Goal: Task Accomplishment & Management: Use online tool/utility

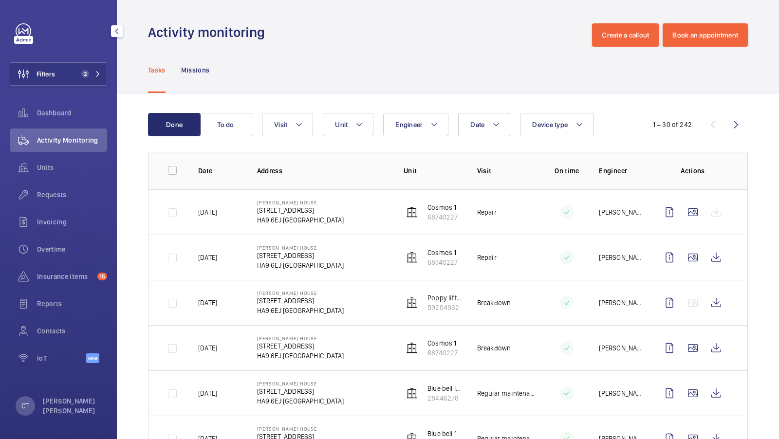
click at [64, 180] on div "Units" at bounding box center [58, 169] width 97 height 27
click at [59, 170] on span "Units" at bounding box center [72, 168] width 70 height 10
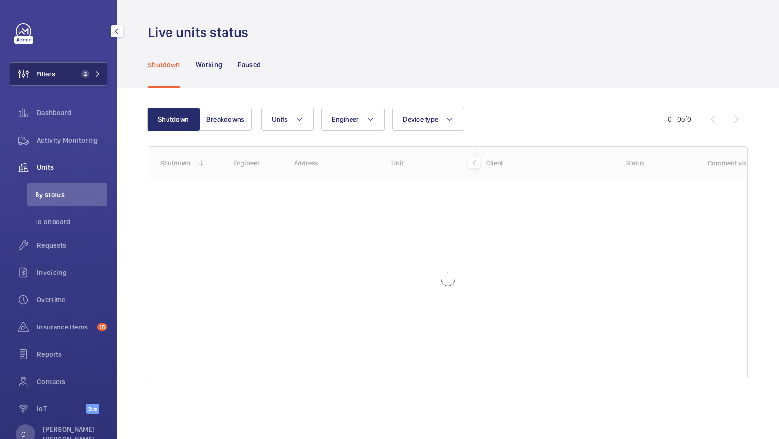
click at [94, 77] on span "2" at bounding box center [88, 74] width 23 height 8
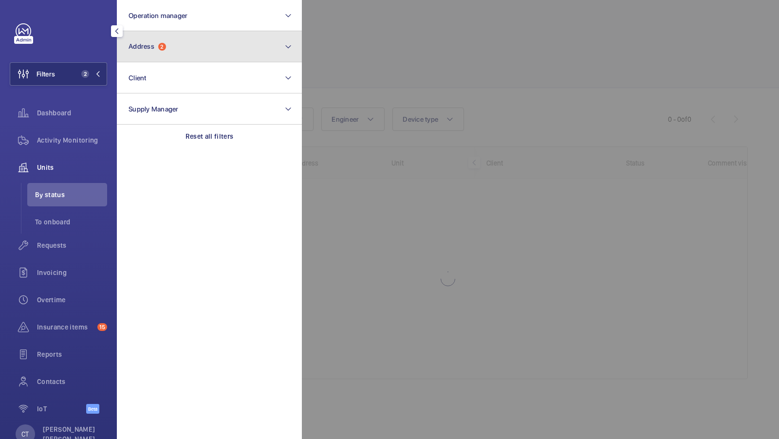
click at [152, 61] on button "Address 2" at bounding box center [209, 46] width 185 height 31
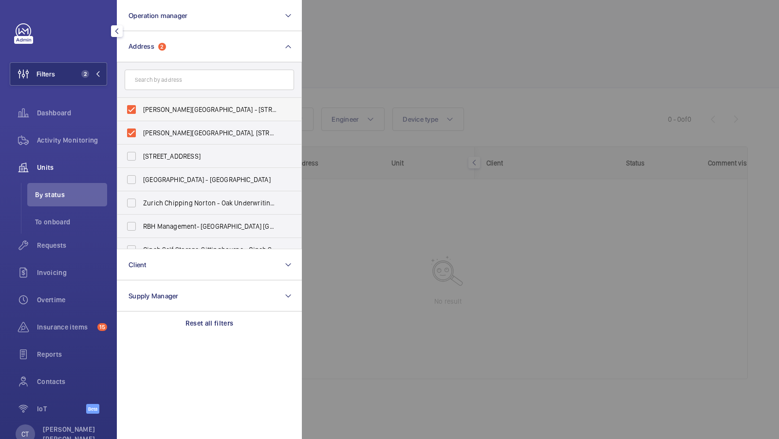
click at [167, 110] on span "Brent House - 349 High Rd, WEMBLEY HA9 6EJ" at bounding box center [210, 110] width 134 height 10
click at [141, 110] on input "Brent House - 349 High Rd, WEMBLEY HA9 6EJ" at bounding box center [131, 109] width 19 height 19
checkbox input "false"
click at [167, 132] on span "Brent House, 349 High Road, Wembley, London, HA9 6ET - High Road, WEMBLEY HA9" at bounding box center [210, 133] width 134 height 10
click at [141, 132] on input "Brent House, 349 High Road, Wembley, London, HA9 6ET - High Road, WEMBLEY HA9" at bounding box center [131, 132] width 19 height 19
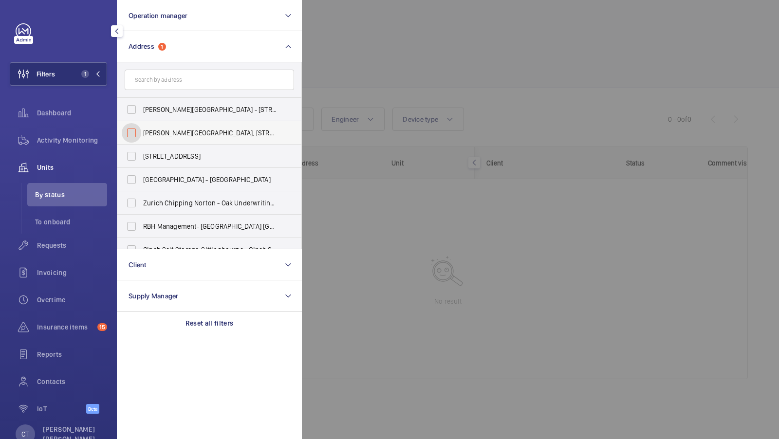
checkbox input "false"
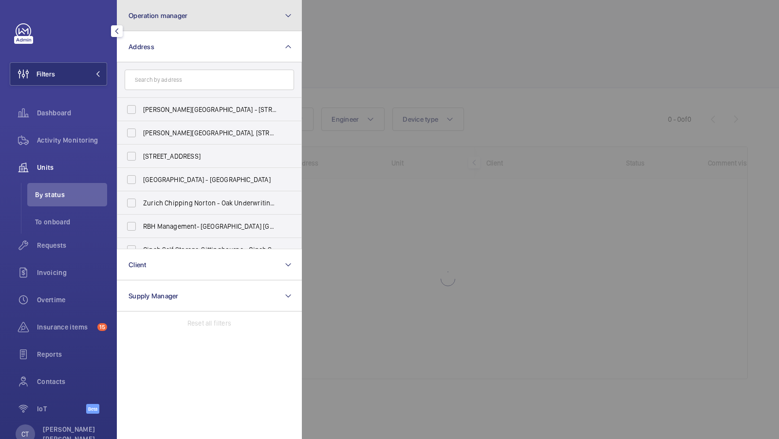
click at [167, 26] on button "Operation manager" at bounding box center [209, 15] width 185 height 31
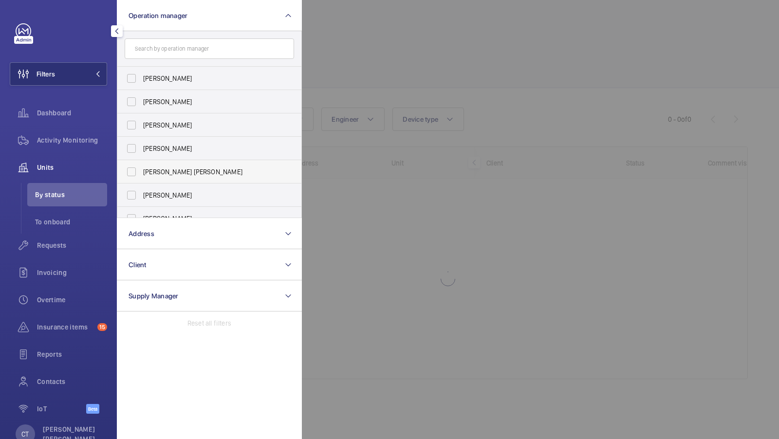
click at [168, 167] on span "[PERSON_NAME] [PERSON_NAME]" at bounding box center [210, 172] width 134 height 10
click at [141, 167] on input "[PERSON_NAME] [PERSON_NAME]" at bounding box center [131, 171] width 19 height 19
checkbox input "true"
click at [89, 72] on span "1" at bounding box center [83, 74] width 12 height 8
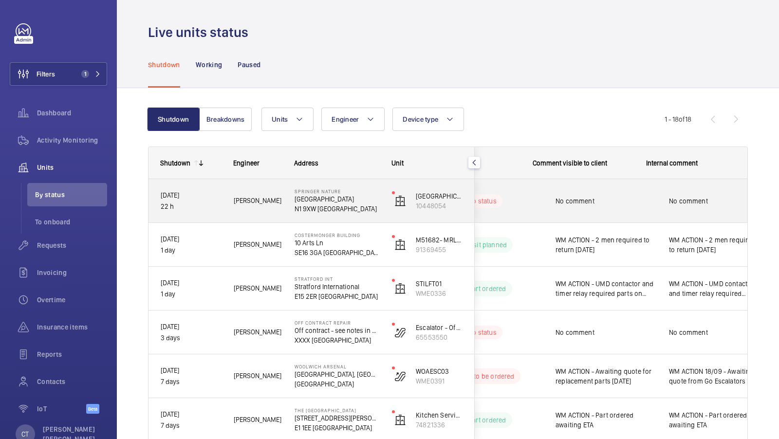
scroll to position [0, 175]
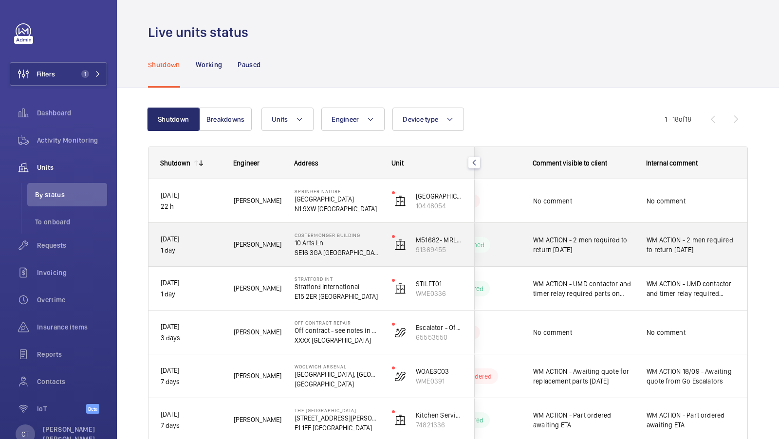
click at [674, 244] on span "WM ACTION - 2 men required to return [DATE]" at bounding box center [691, 244] width 89 height 19
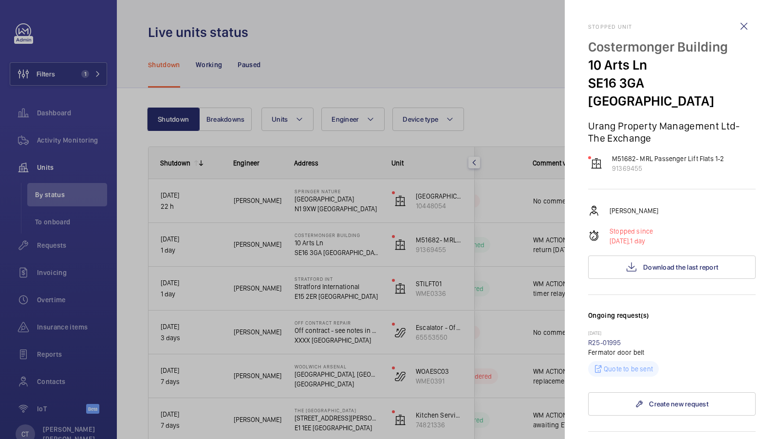
scroll to position [31, 0]
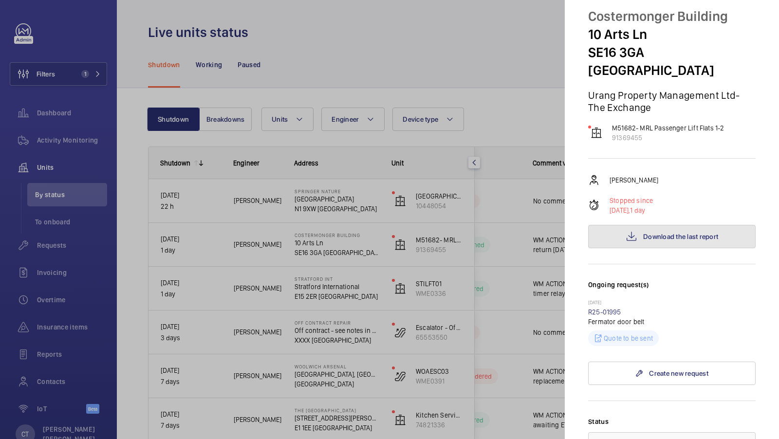
click at [667, 225] on button "Download the last report" at bounding box center [672, 236] width 168 height 23
click at [474, 322] on div at bounding box center [389, 219] width 779 height 439
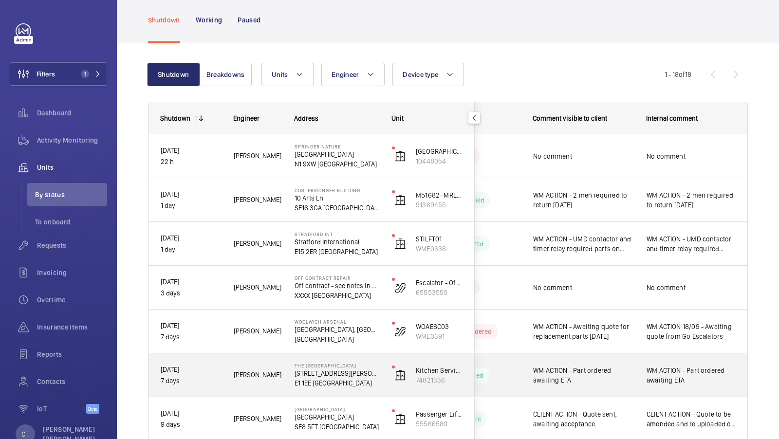
scroll to position [47, 0]
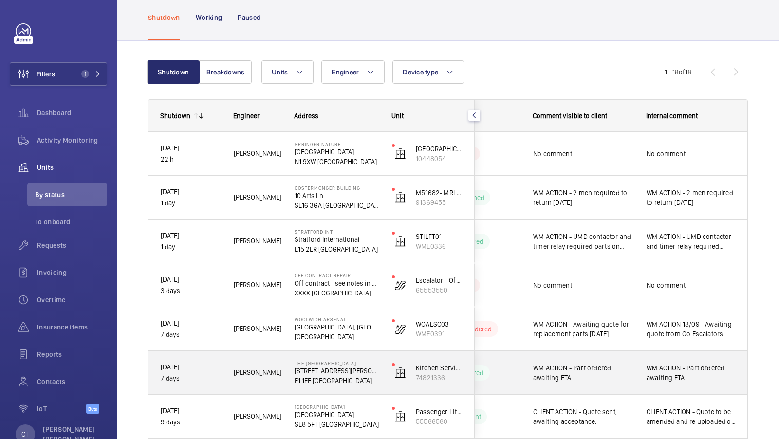
click at [666, 382] on div "WM ACTION - Part ordered awaiting ETA" at bounding box center [691, 373] width 89 height 22
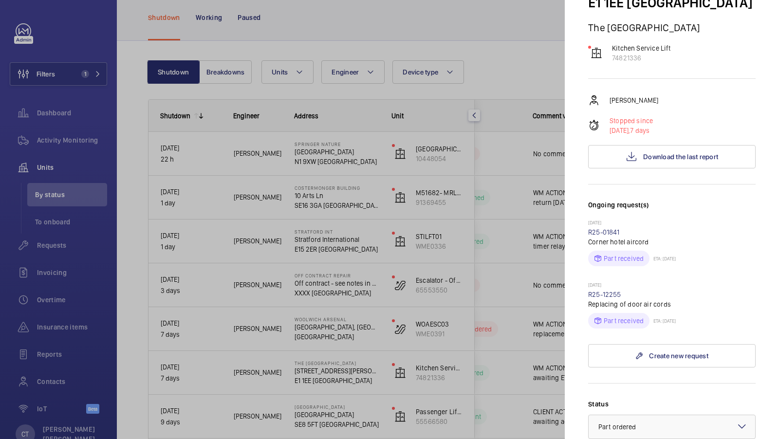
scroll to position [101, 0]
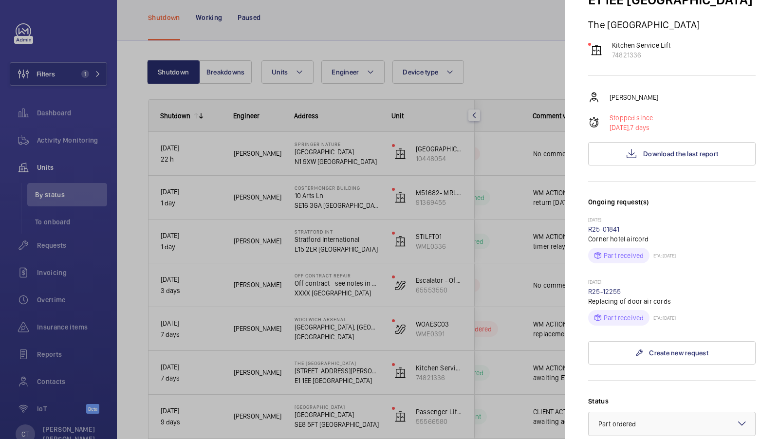
click at [552, 285] on div at bounding box center [389, 219] width 779 height 439
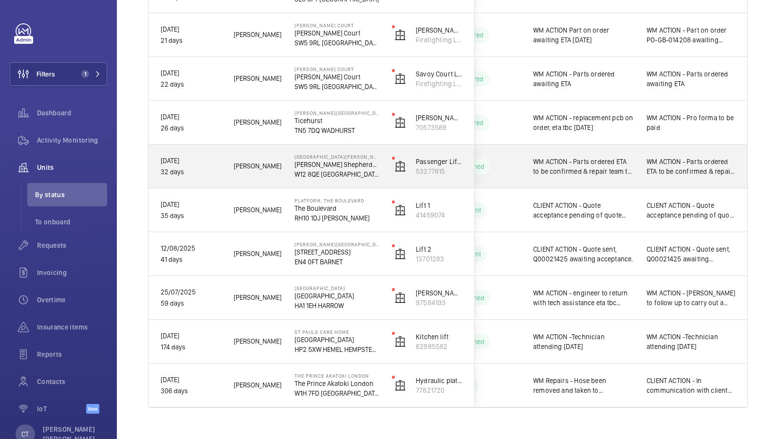
scroll to position [561, 0]
